Goal: Transaction & Acquisition: Purchase product/service

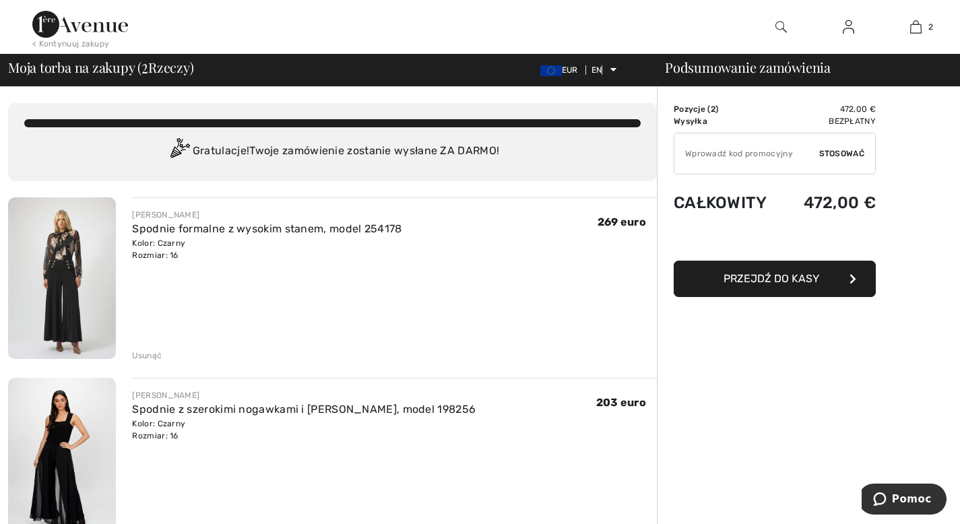
click at [79, 261] on img at bounding box center [62, 278] width 108 height 162
click at [139, 355] on font "Usunąć" at bounding box center [147, 355] width 30 height 9
